Goal: Task Accomplishment & Management: Manage account settings

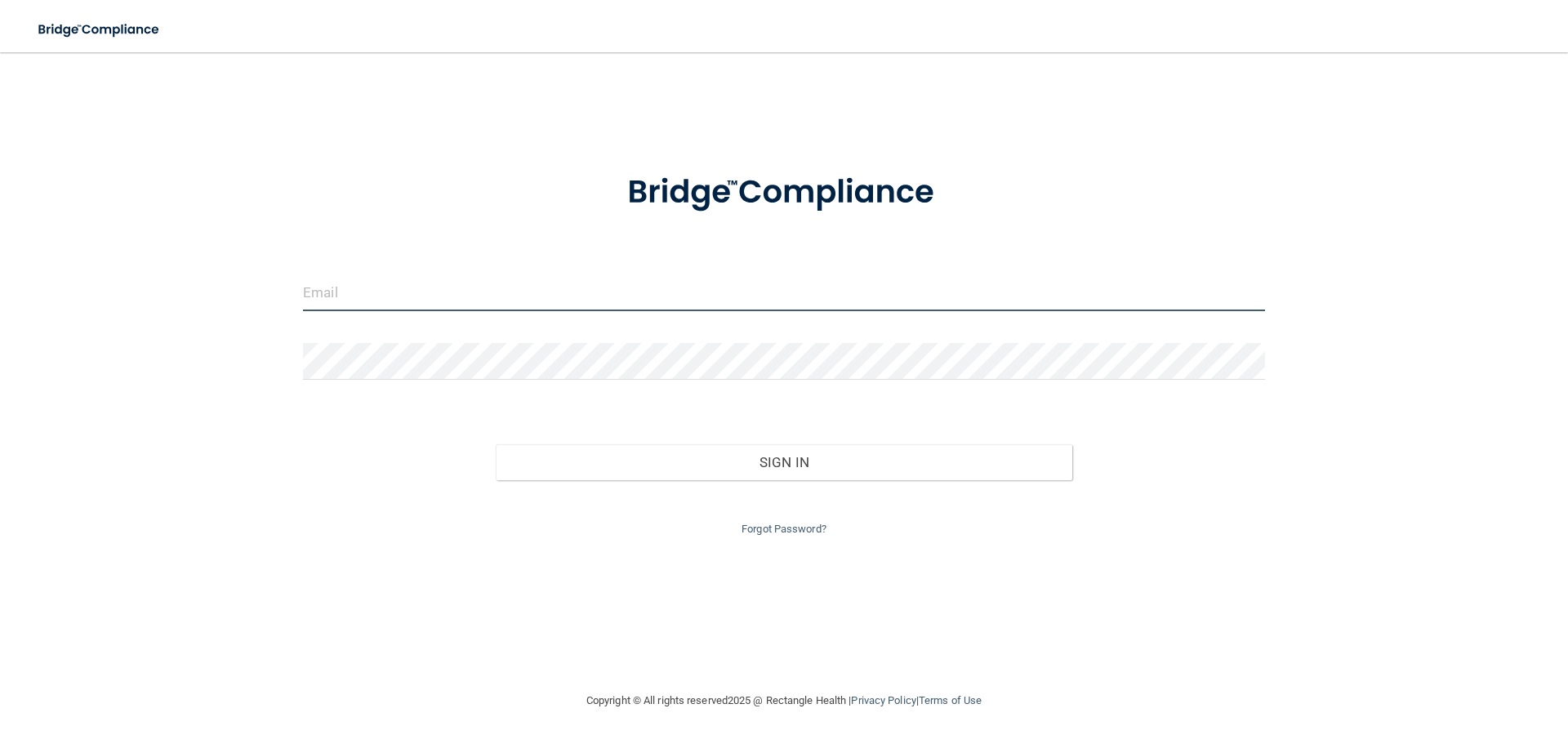
click at [688, 285] on input "email" at bounding box center [784, 293] width 962 height 37
type input "[EMAIL_ADDRESS][DOMAIN_NAME]"
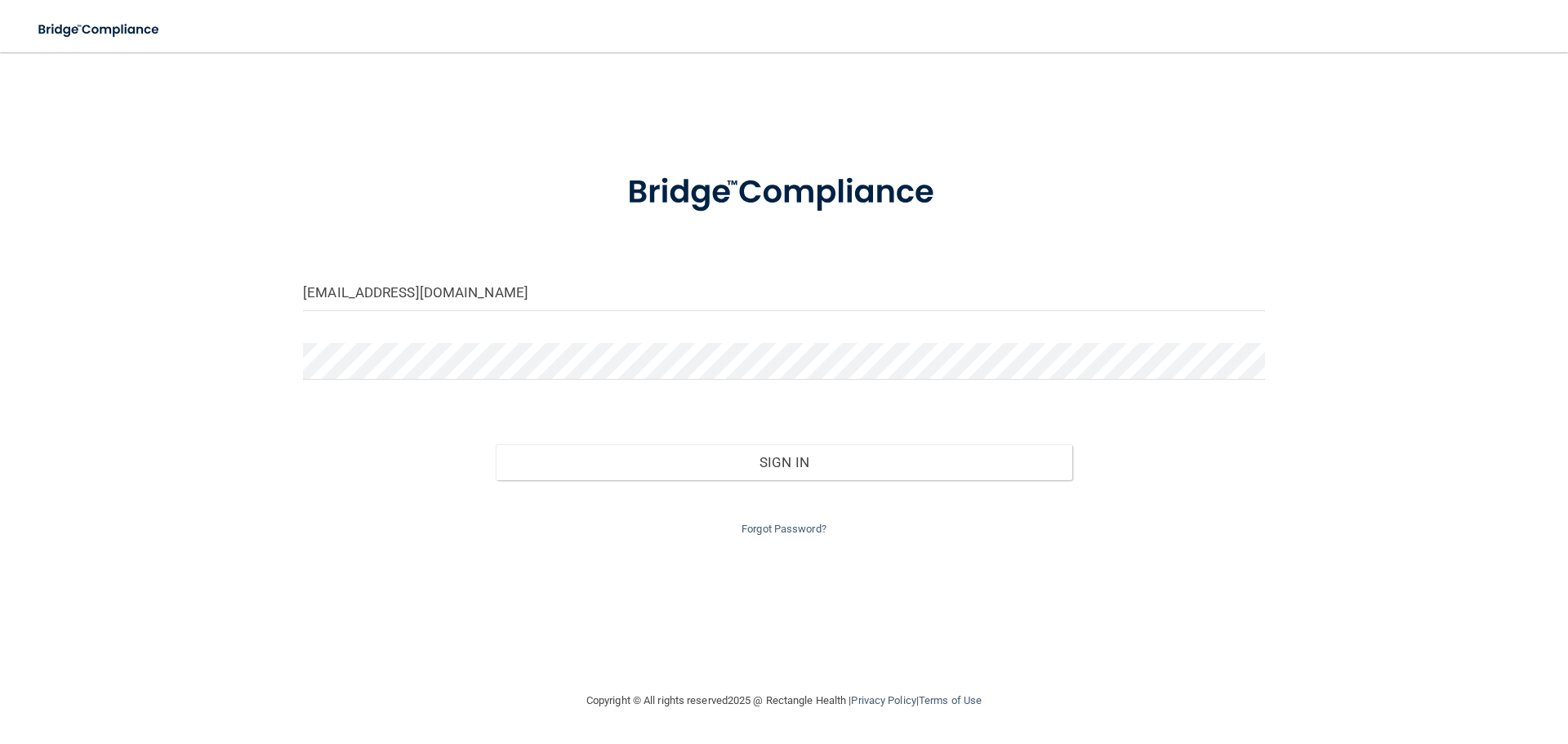
click at [501, 386] on div at bounding box center [784, 367] width 986 height 49
click at [495, 445] on button "Sign In" at bounding box center [784, 463] width 577 height 36
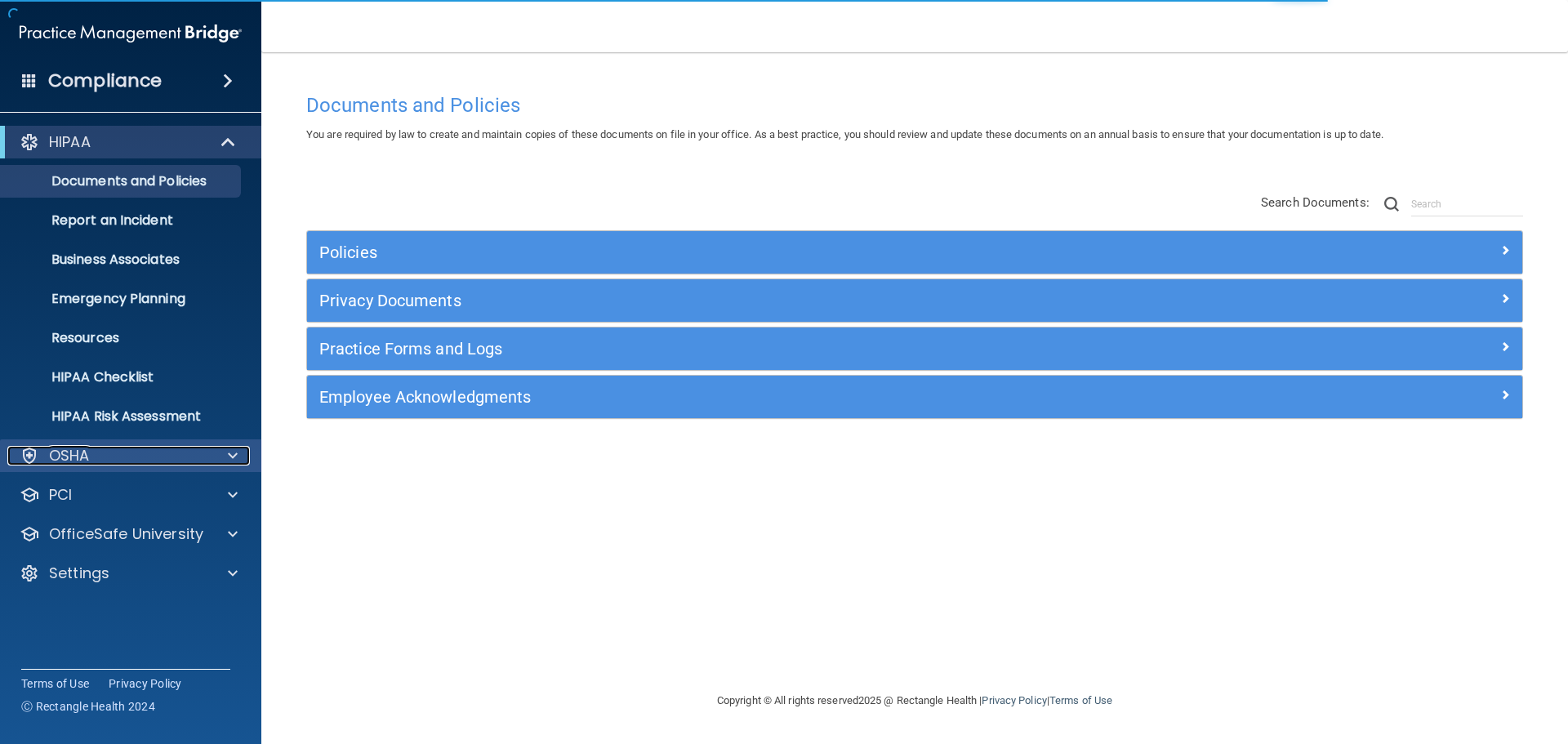
click at [242, 451] on div at bounding box center [230, 456] width 41 height 20
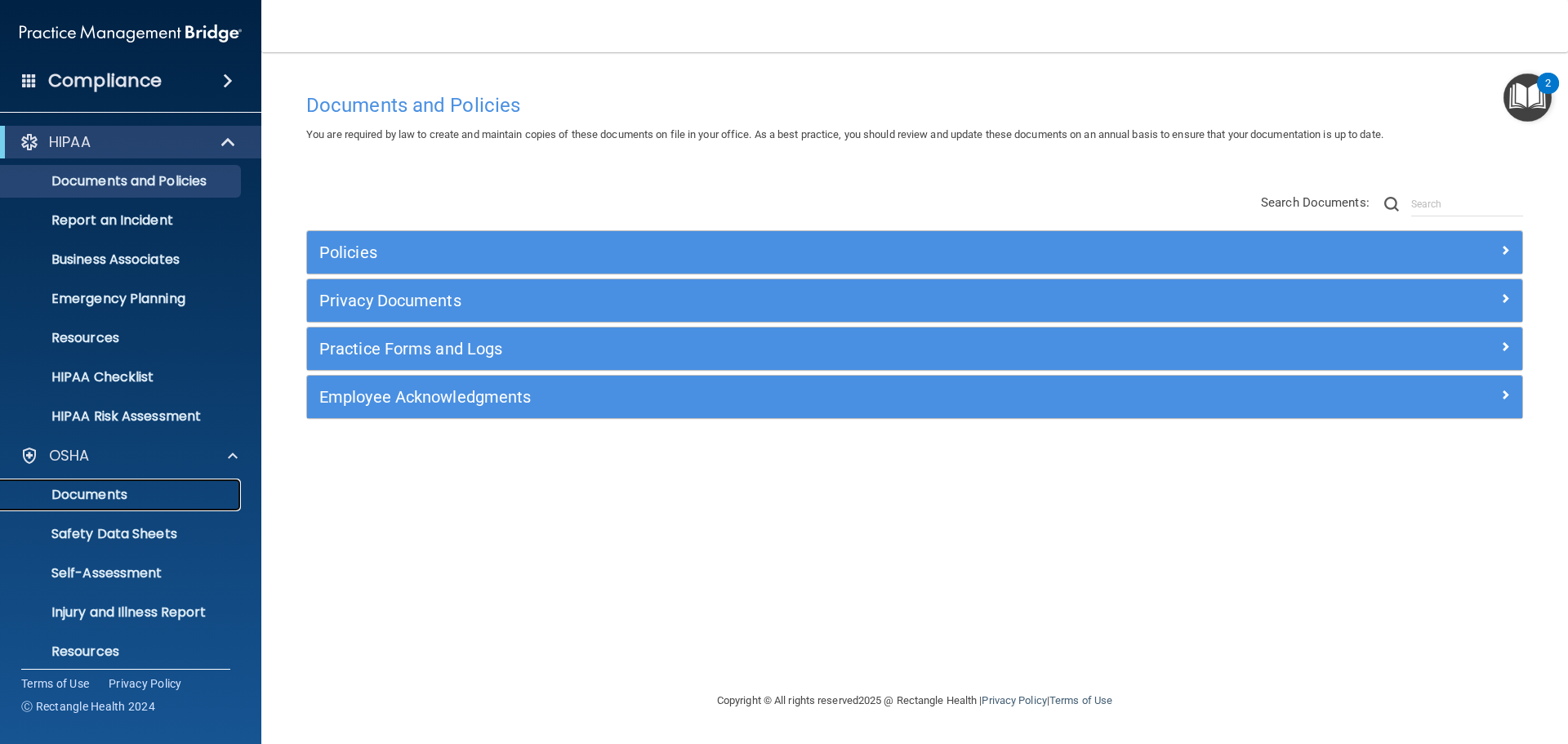
click at [127, 496] on p "Documents" at bounding box center [122, 495] width 223 height 16
